Goal: Book appointment/travel/reservation

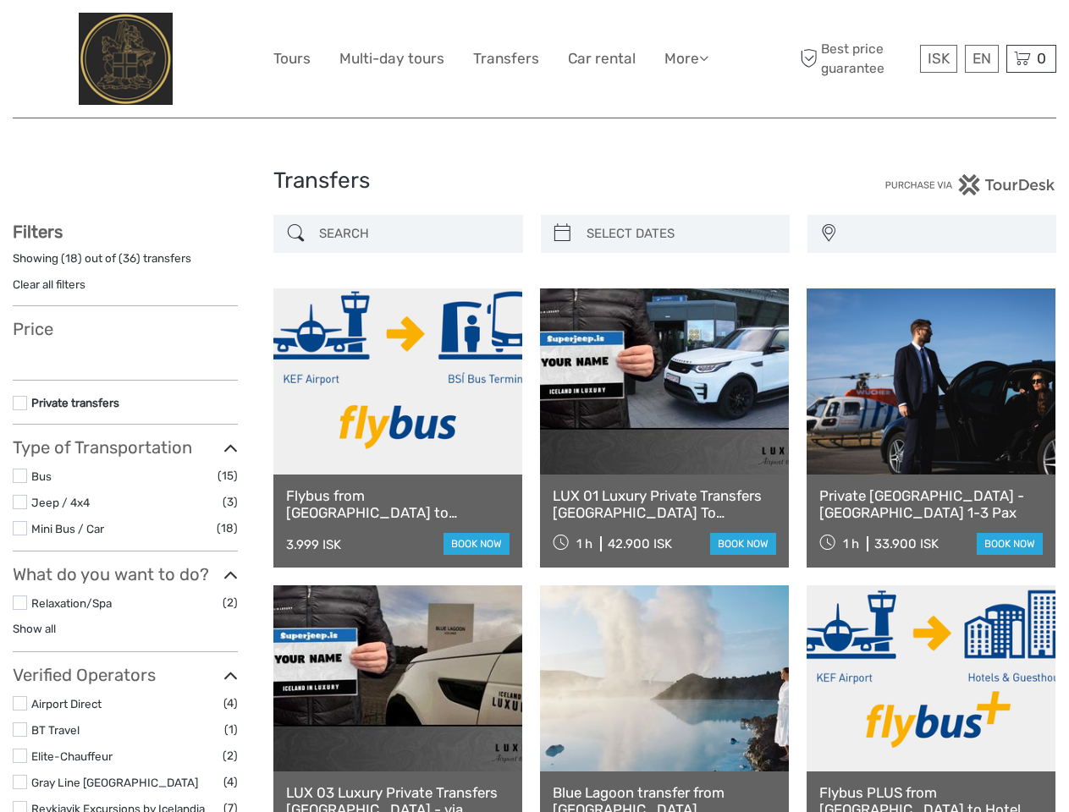
select select
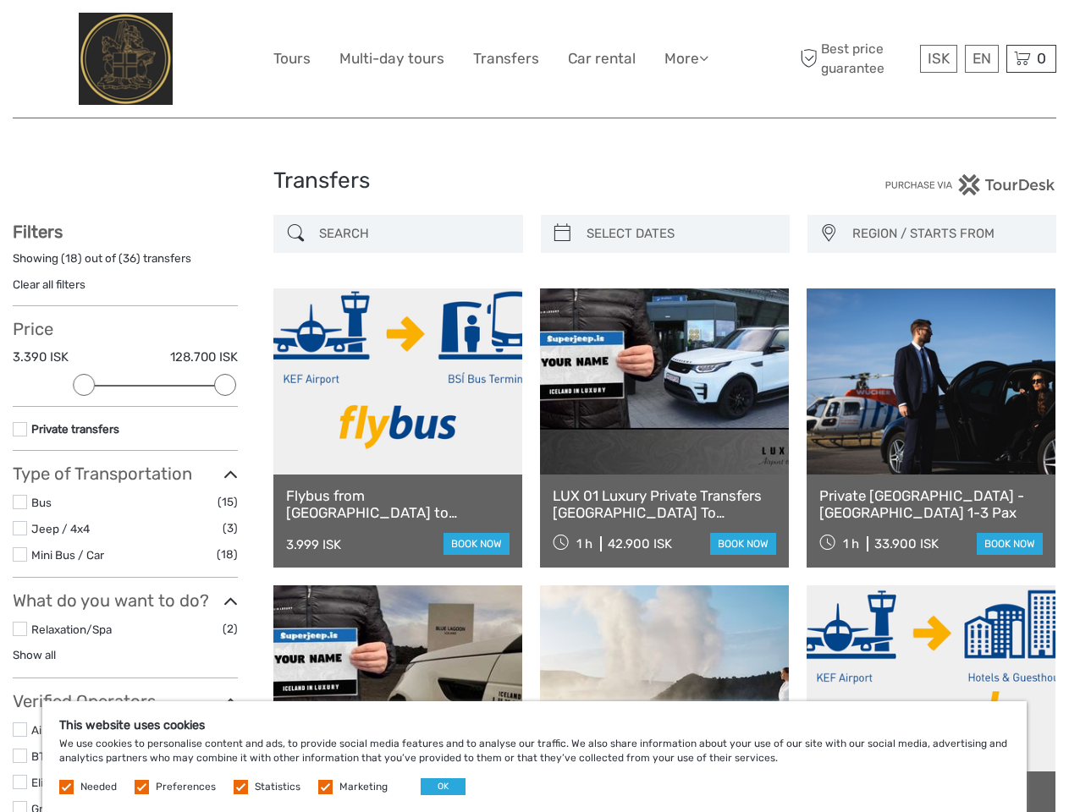
click at [685, 58] on link "More" at bounding box center [686, 59] width 44 height 25
click at [705, 58] on icon at bounding box center [703, 58] width 9 height 14
click at [938, 58] on span "ISK" at bounding box center [938, 58] width 22 height 17
click at [981, 58] on div "EN English Español Deutsch" at bounding box center [982, 59] width 34 height 28
click at [1031, 58] on div "0 Items Total 0 ISK Checkout The shopping cart is empty." at bounding box center [1031, 59] width 50 height 28
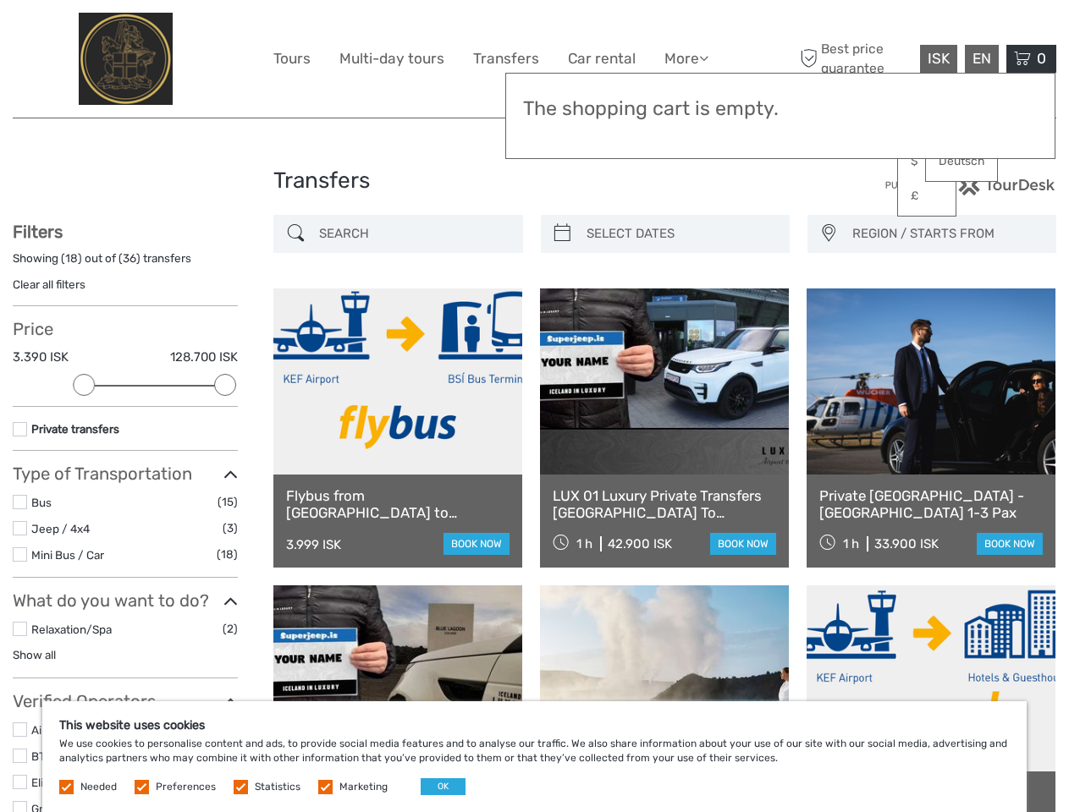
click at [84, 385] on div at bounding box center [84, 385] width 22 height 22
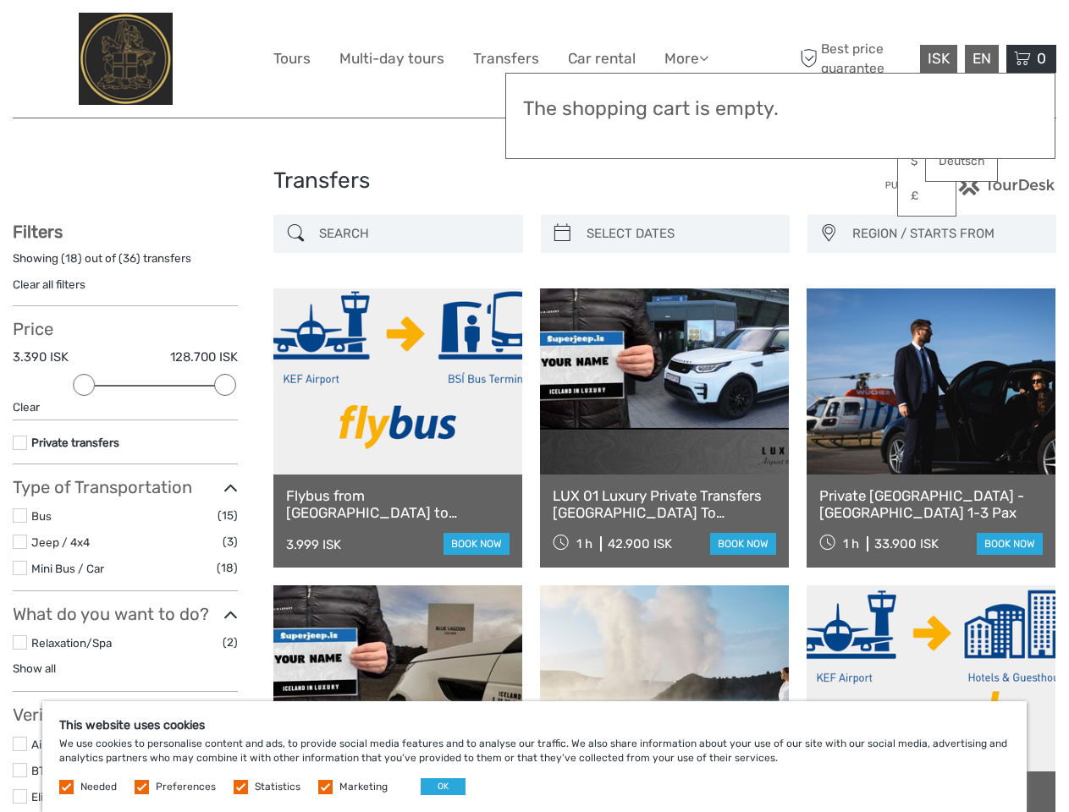
click at [225, 385] on div "Filters Showing ( 18 ) out of ( 36 ) transfers Clear all filters Price 3.390 IS…" at bounding box center [125, 588] width 225 height 732
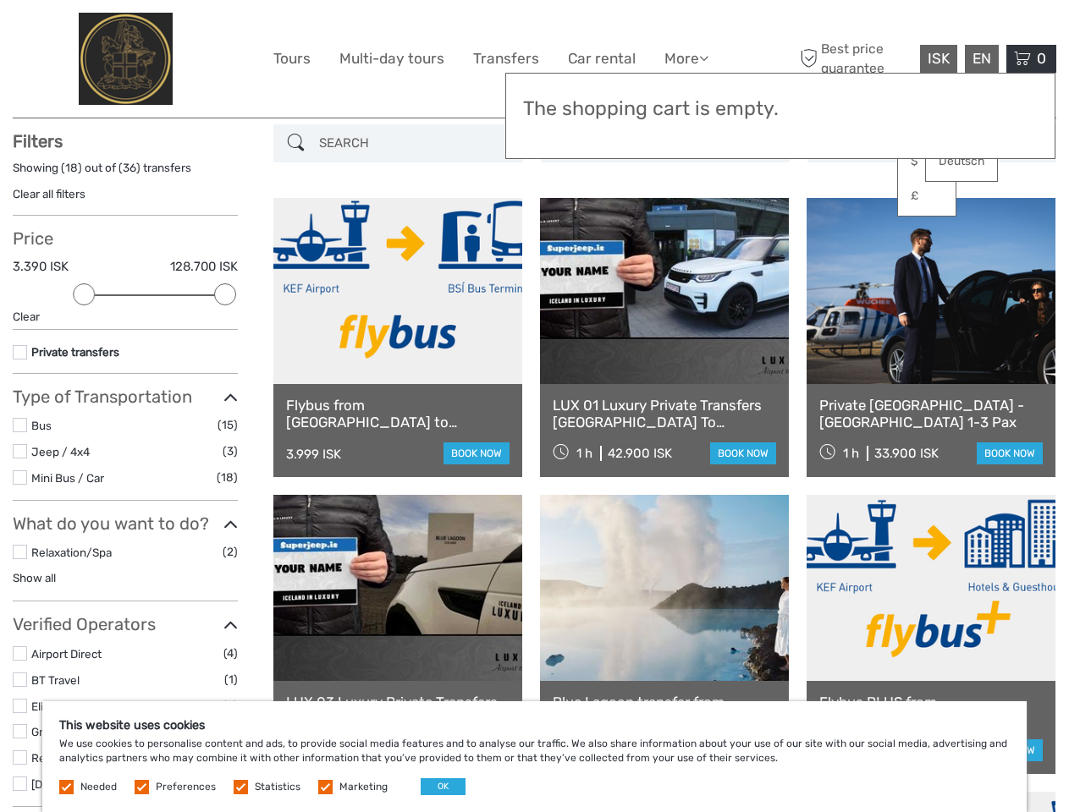
click at [562, 234] on link at bounding box center [664, 291] width 249 height 186
click at [679, 234] on link at bounding box center [664, 291] width 249 height 186
click at [828, 234] on link at bounding box center [930, 291] width 249 height 186
